Goal: Information Seeking & Learning: Learn about a topic

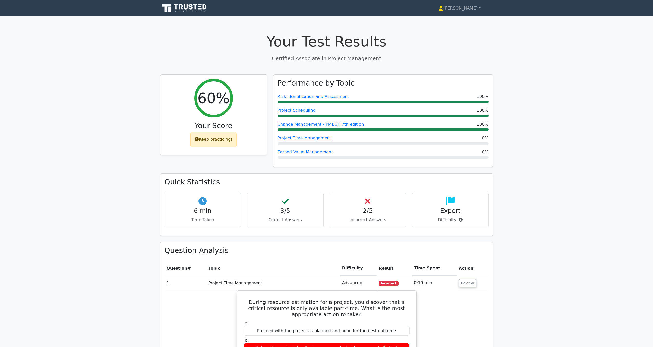
click at [178, 7] on icon at bounding box center [184, 8] width 49 height 10
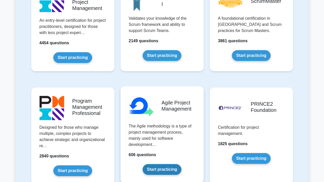
scroll to position [180, 0]
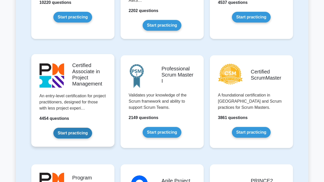
click at [84, 137] on link "Start practicing" at bounding box center [72, 133] width 39 height 11
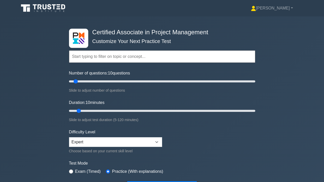
click at [84, 137] on div "Difficulty Level Beginner Intermediate Expert Choose based on your current skil…" at bounding box center [115, 141] width 93 height 25
